Goal: Task Accomplishment & Management: Manage account settings

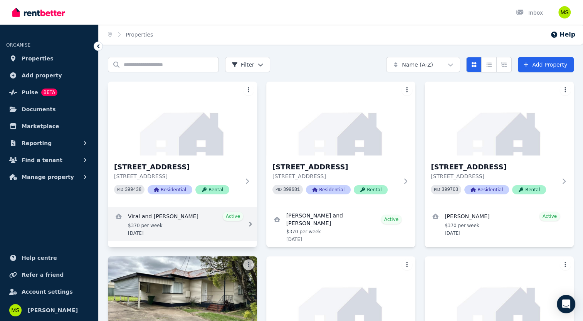
click at [186, 224] on link "View details for Viral and Nitiksha Finavkar" at bounding box center [182, 224] width 149 height 34
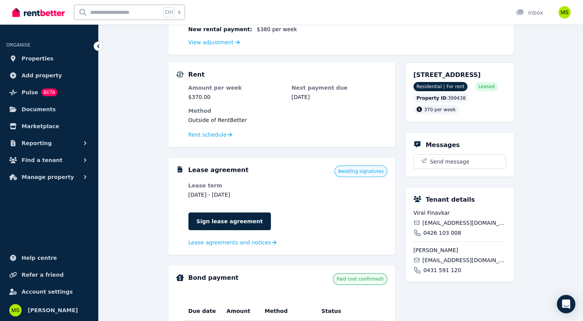
scroll to position [154, 0]
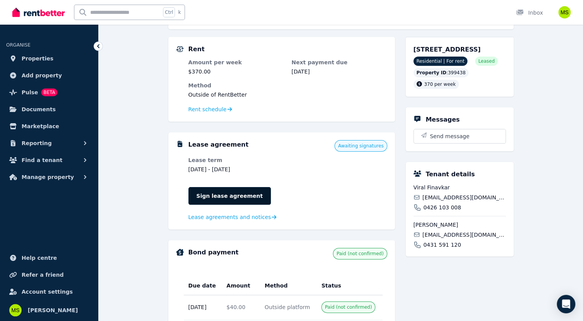
click at [197, 190] on link "Sign lease agreement" at bounding box center [229, 196] width 82 height 18
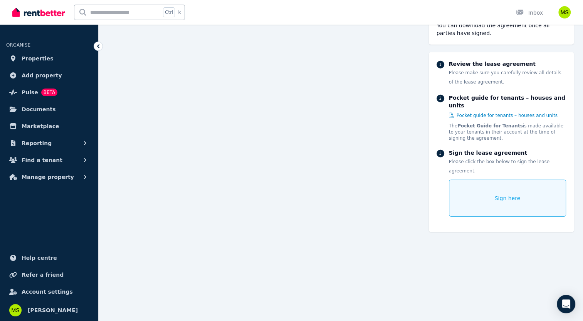
scroll to position [5070, 0]
click at [481, 181] on div "Sign here" at bounding box center [507, 198] width 117 height 37
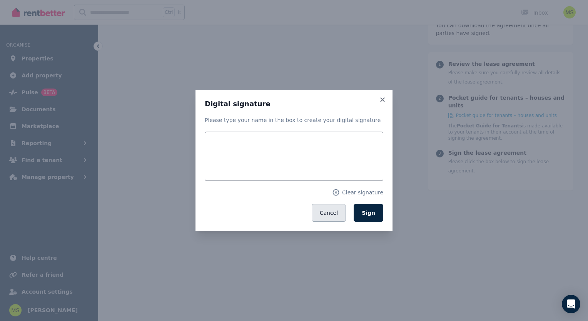
click at [340, 213] on button "Cancel" at bounding box center [329, 213] width 34 height 18
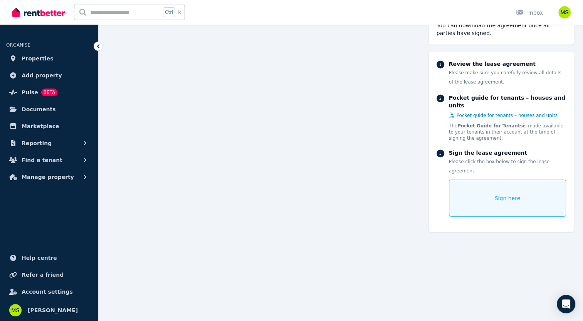
scroll to position [4800, 0]
click at [31, 61] on span "Properties" at bounding box center [38, 58] width 32 height 9
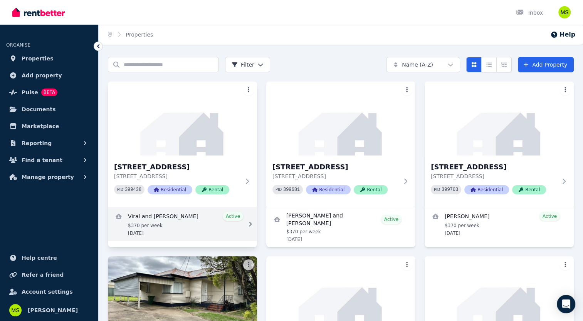
click at [188, 215] on link "View details for Viral and Nitiksha Finavkar" at bounding box center [182, 224] width 149 height 34
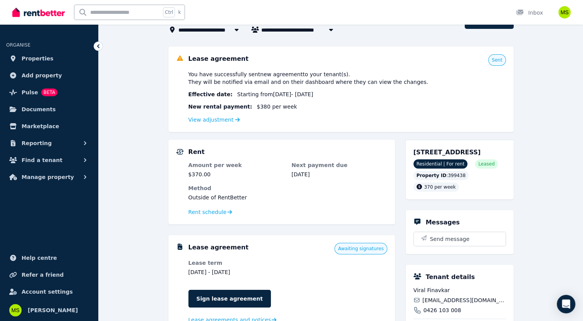
scroll to position [50, 0]
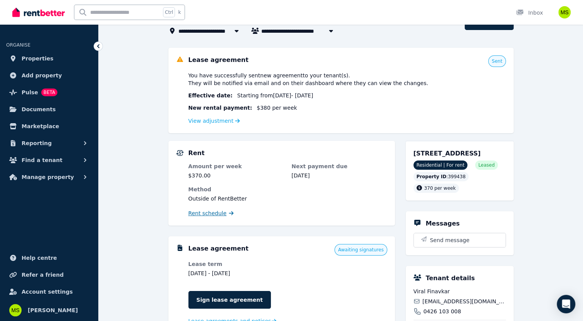
click at [211, 211] on span "Rent schedule" at bounding box center [207, 213] width 38 height 8
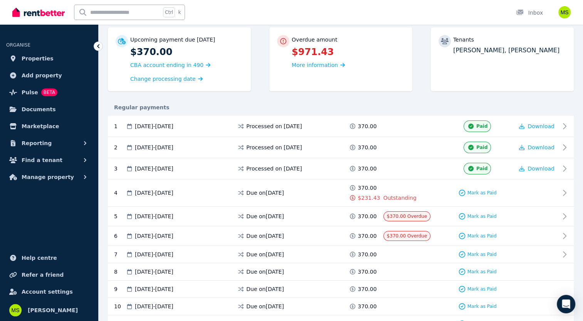
scroll to position [77, 0]
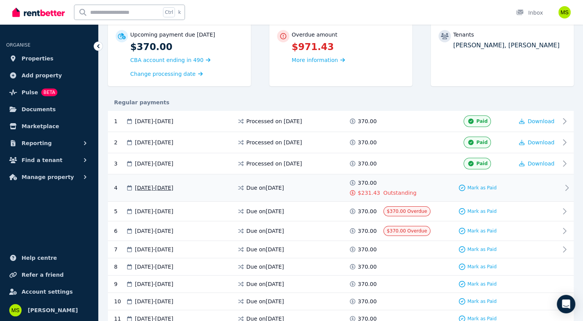
click at [566, 185] on icon at bounding box center [566, 187] width 3 height 5
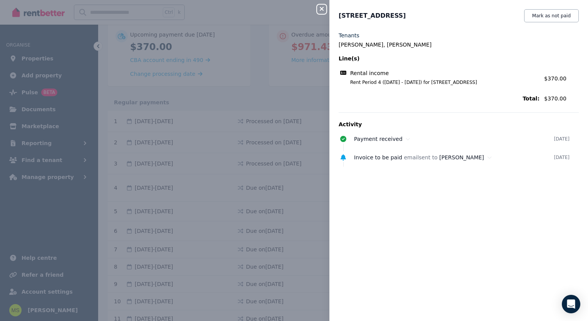
click at [320, 8] on icon "button" at bounding box center [321, 9] width 9 height 6
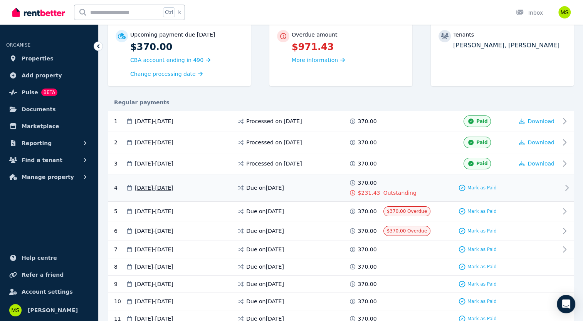
click at [568, 192] on div "4 [DATE] - [DATE] Due on [DATE] 370.00 $231.43 Outstanding Mark as Paid" at bounding box center [341, 187] width 466 height 27
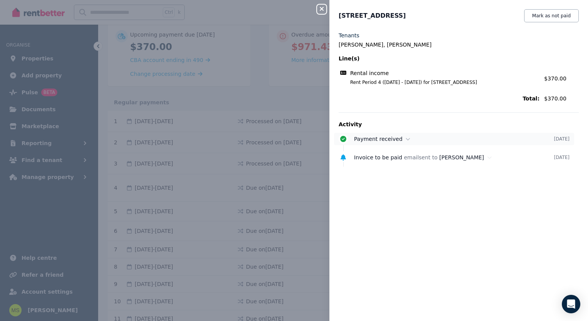
click at [421, 137] on div "Payment received" at bounding box center [454, 139] width 200 height 8
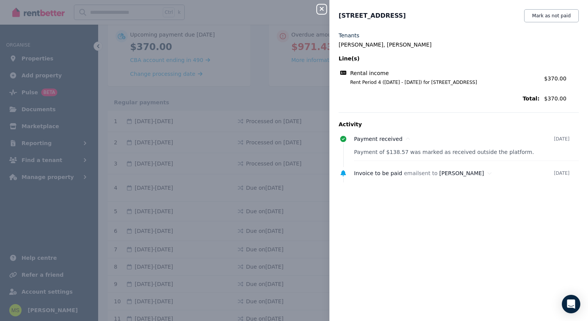
click at [321, 12] on icon "button" at bounding box center [321, 9] width 9 height 6
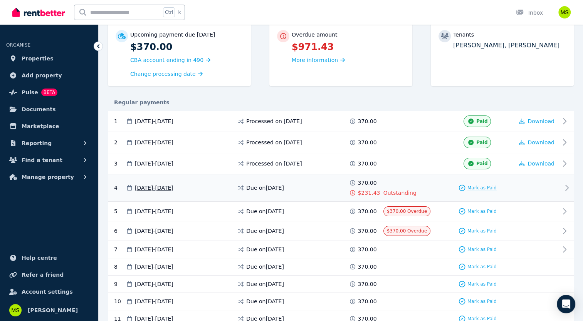
click at [482, 188] on span "Mark as Paid" at bounding box center [481, 188] width 29 height 6
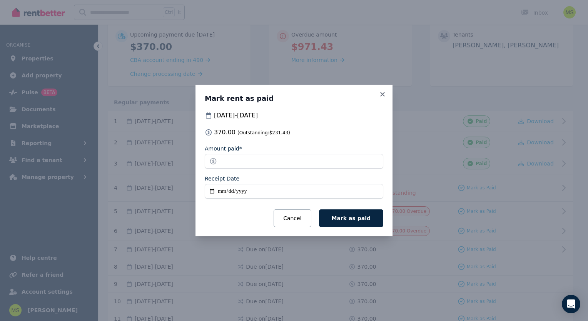
click at [253, 195] on input "Receipt Date" at bounding box center [294, 191] width 179 height 15
type input "**********"
click at [348, 214] on button "Mark as paid" at bounding box center [351, 218] width 64 height 18
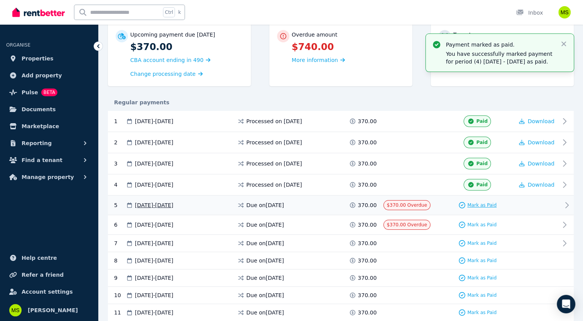
click at [486, 205] on span "Mark as Paid" at bounding box center [481, 205] width 29 height 6
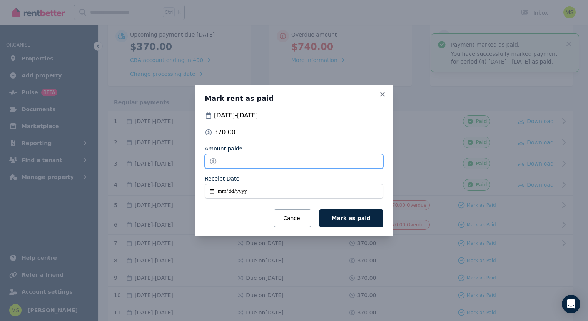
click at [261, 161] on input "******" at bounding box center [294, 161] width 179 height 15
type input "******"
click at [255, 193] on input "Receipt Date" at bounding box center [294, 191] width 179 height 15
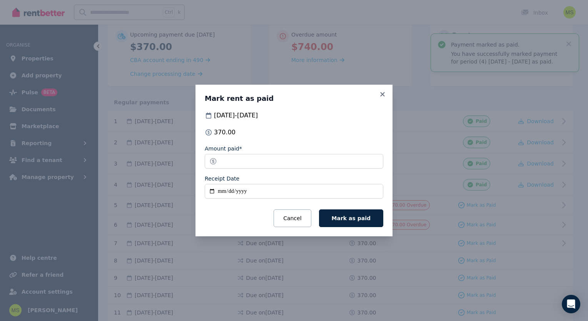
click at [255, 193] on input "Receipt Date" at bounding box center [294, 191] width 179 height 15
type input "**********"
click at [354, 221] on span "Mark as paid" at bounding box center [351, 218] width 39 height 6
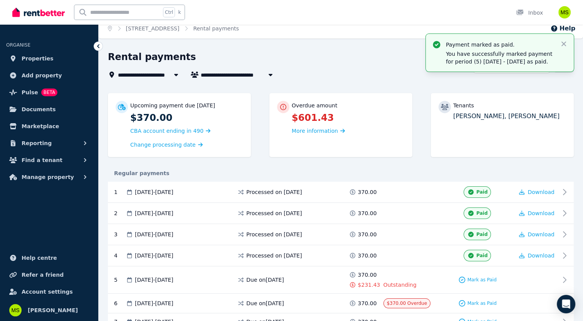
scroll to position [0, 0]
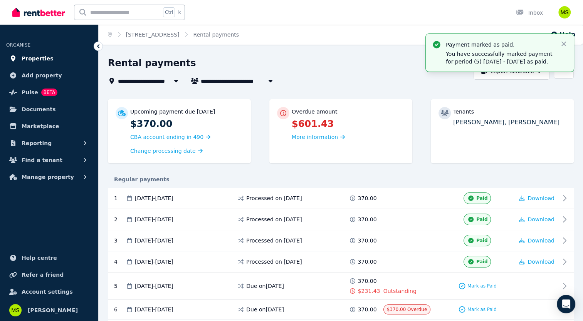
click at [39, 59] on span "Properties" at bounding box center [38, 58] width 32 height 9
